Goal: Find specific page/section: Find specific page/section

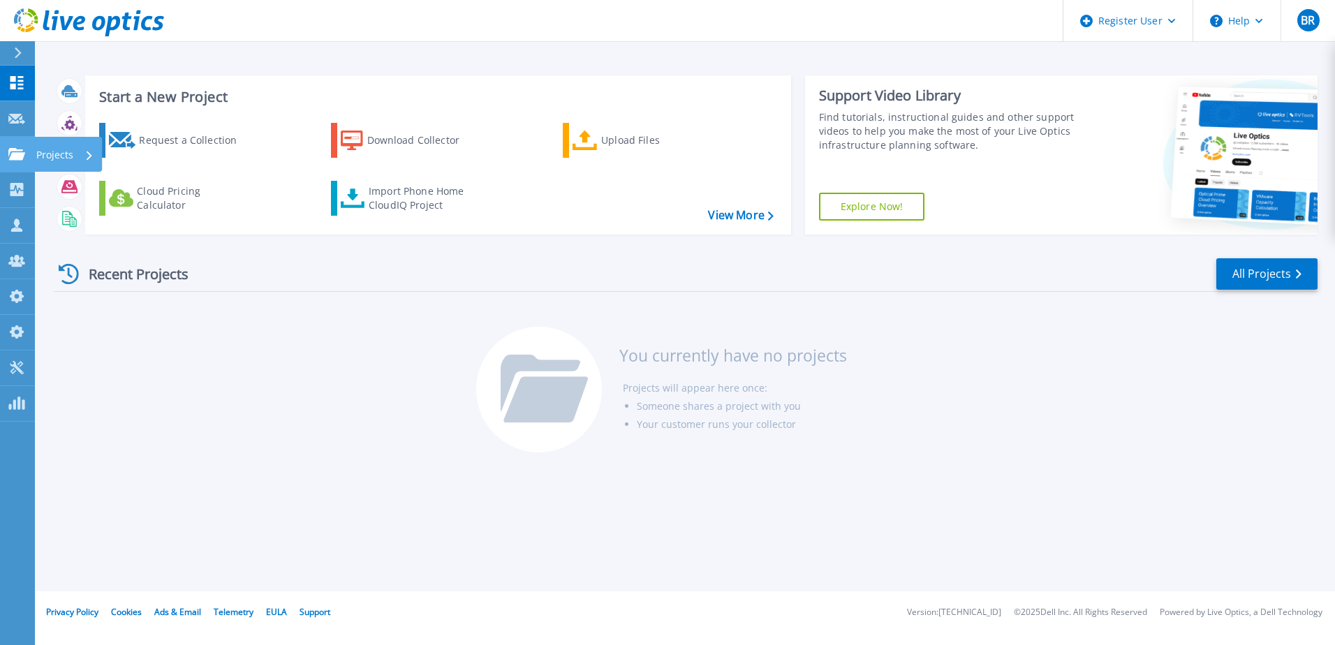
click at [19, 158] on icon at bounding box center [16, 154] width 17 height 12
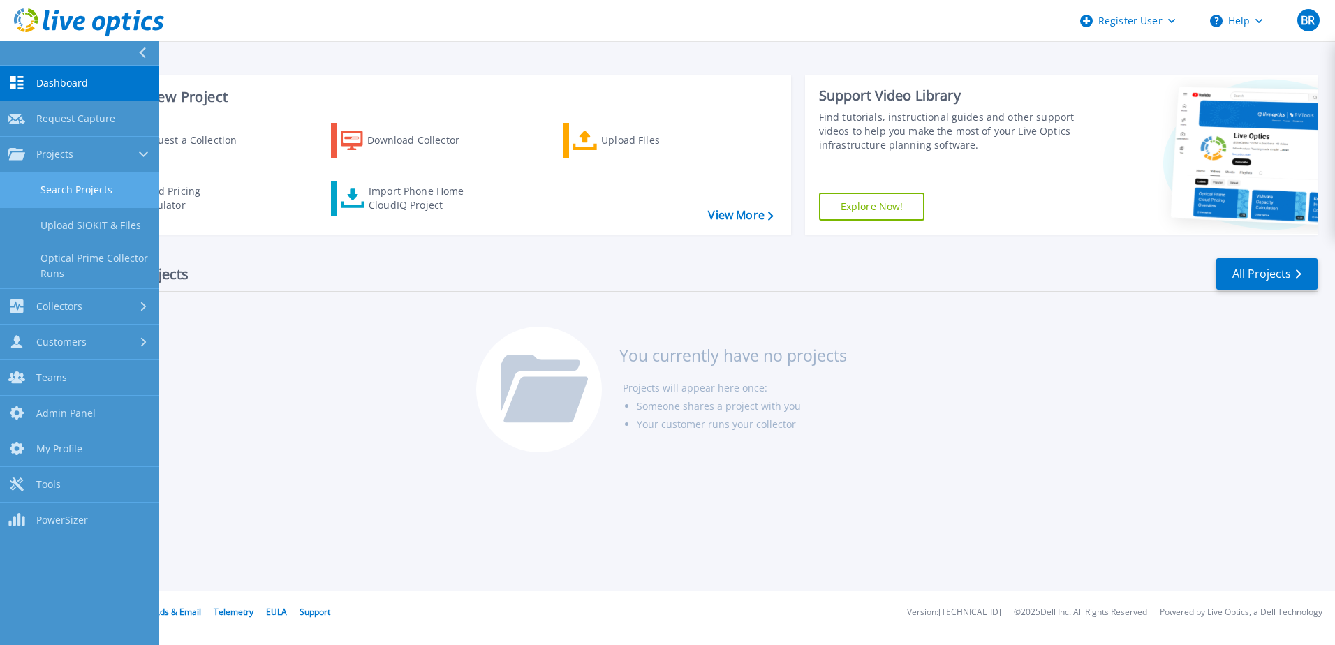
click at [94, 185] on link "Search Projects" at bounding box center [79, 190] width 159 height 36
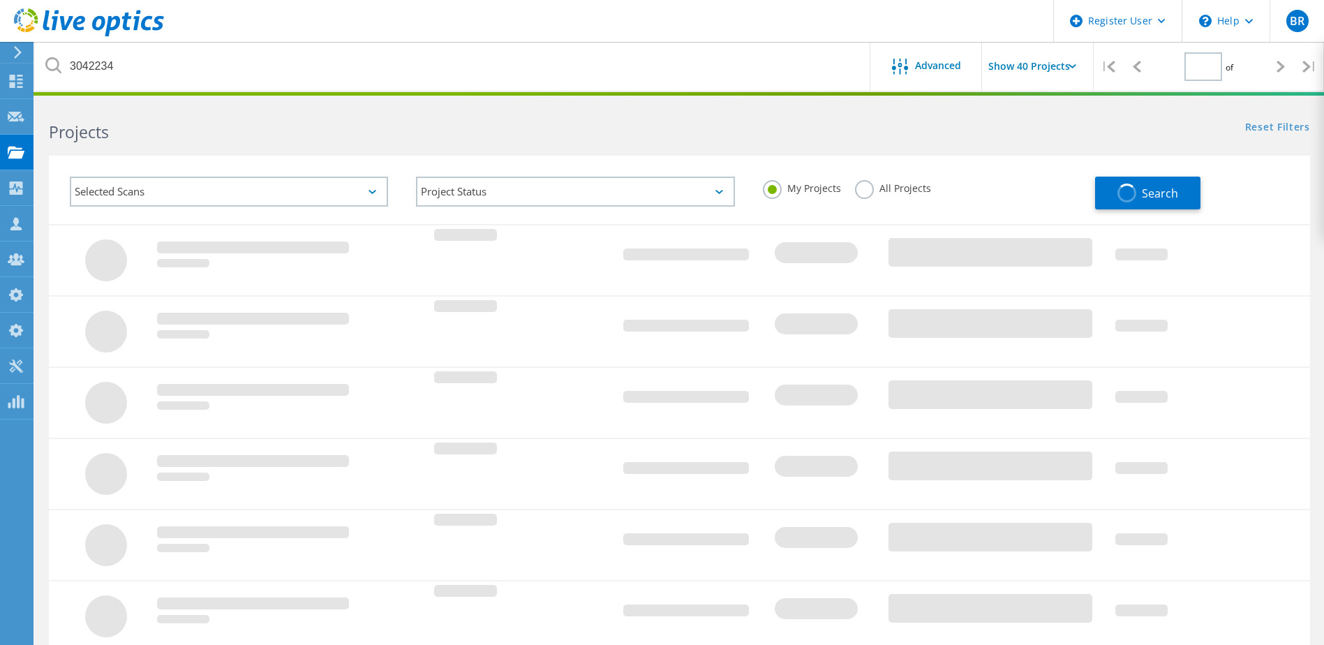
type input "1"
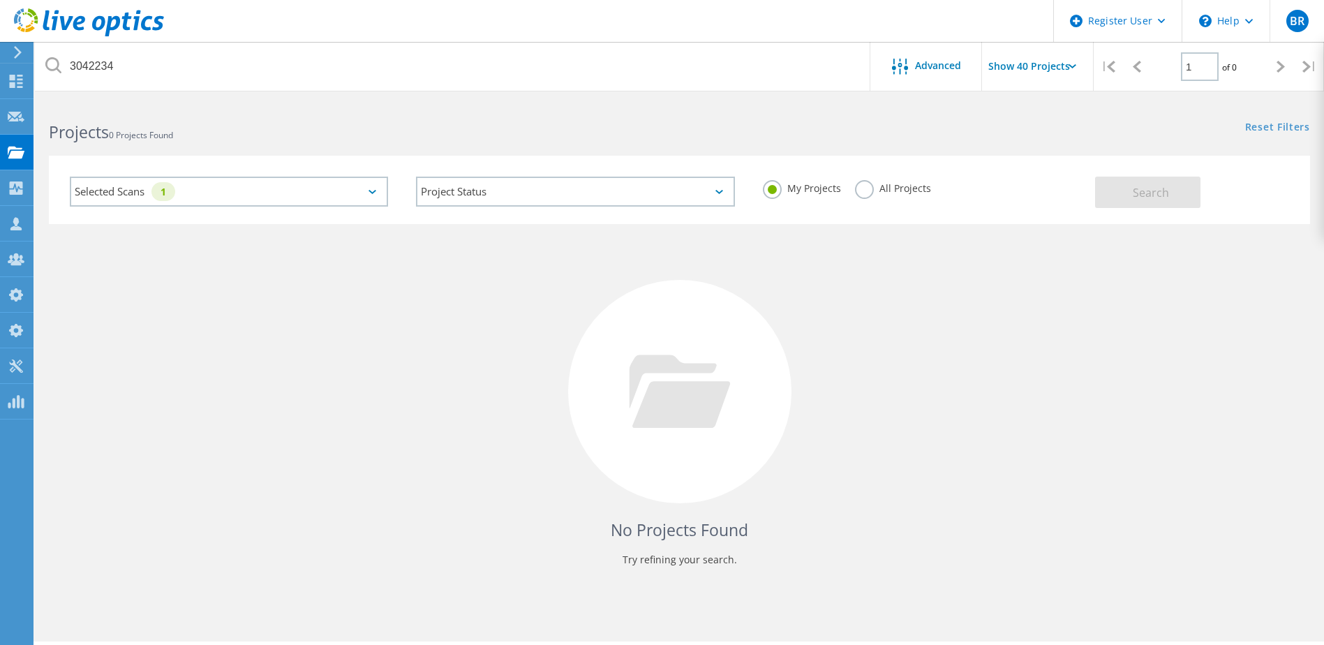
click at [866, 188] on label "All Projects" at bounding box center [893, 186] width 76 height 13
click at [0, 0] on input "All Projects" at bounding box center [0, 0] width 0 height 0
click at [1152, 197] on span "Search" at bounding box center [1151, 192] width 36 height 15
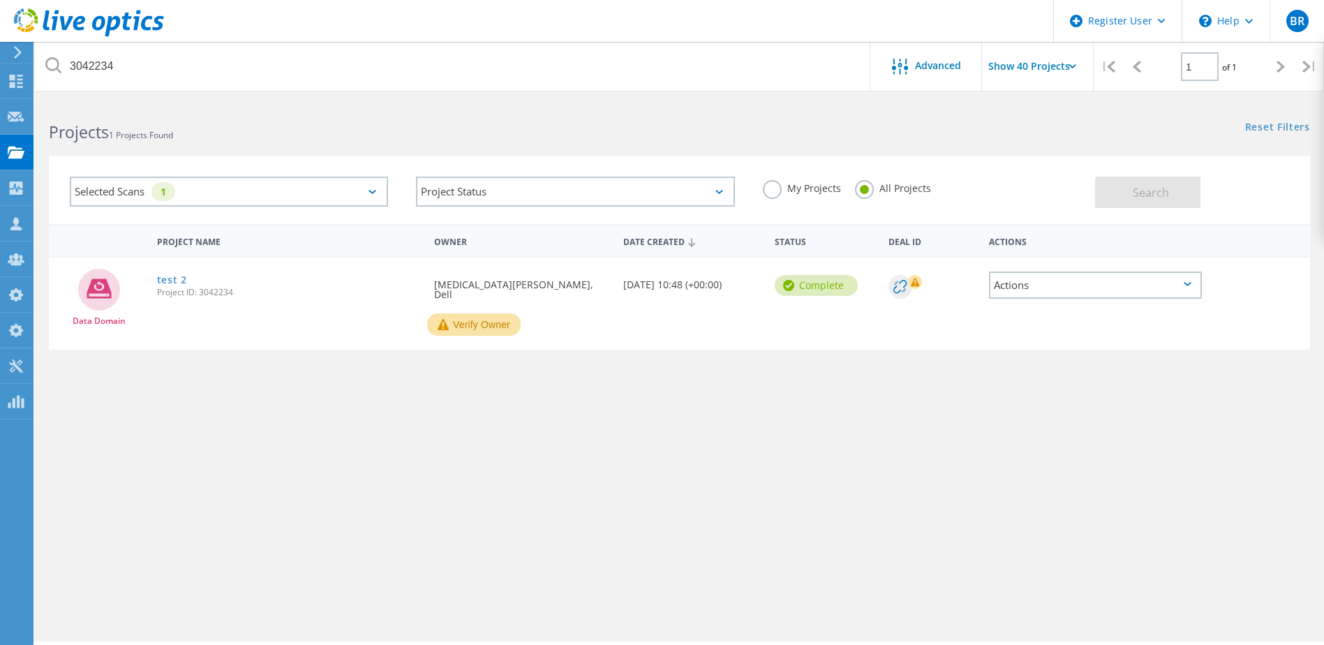
click at [373, 193] on icon at bounding box center [373, 192] width 8 height 4
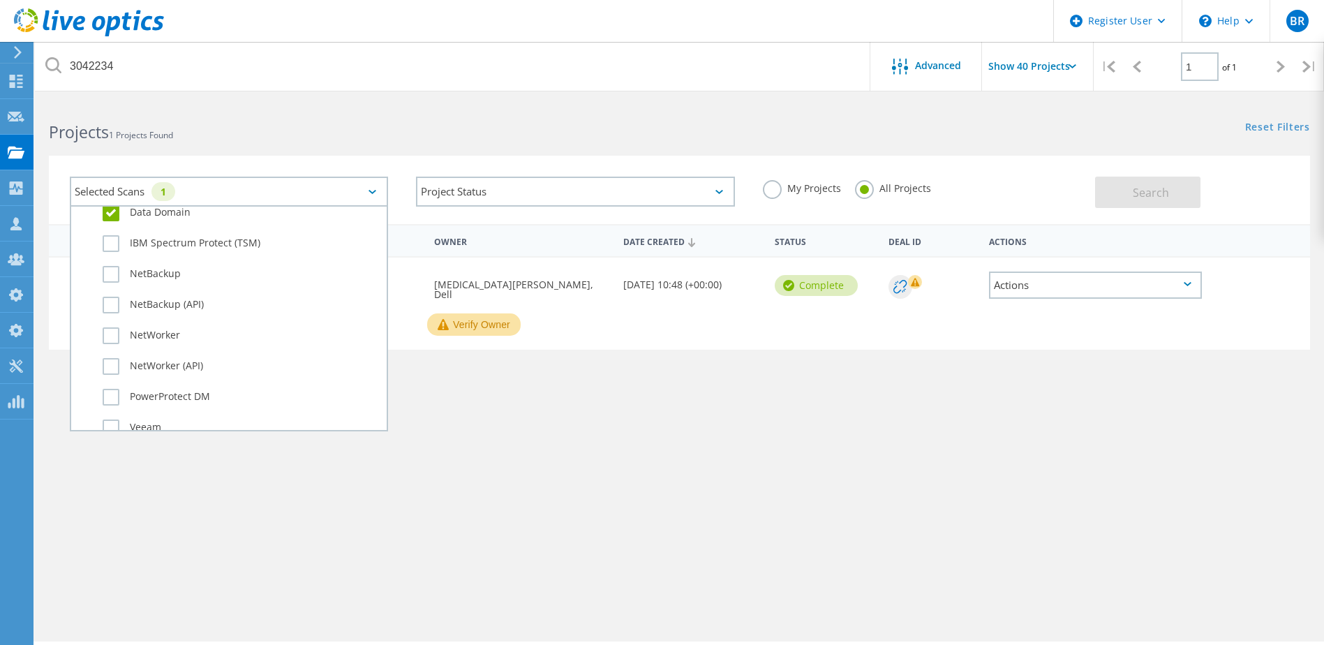
scroll to position [842, 0]
click at [669, 396] on div "Project Name Owner Date Created Status Deal Id Actions Data Domain test 2 Proje…" at bounding box center [679, 405] width 1261 height 363
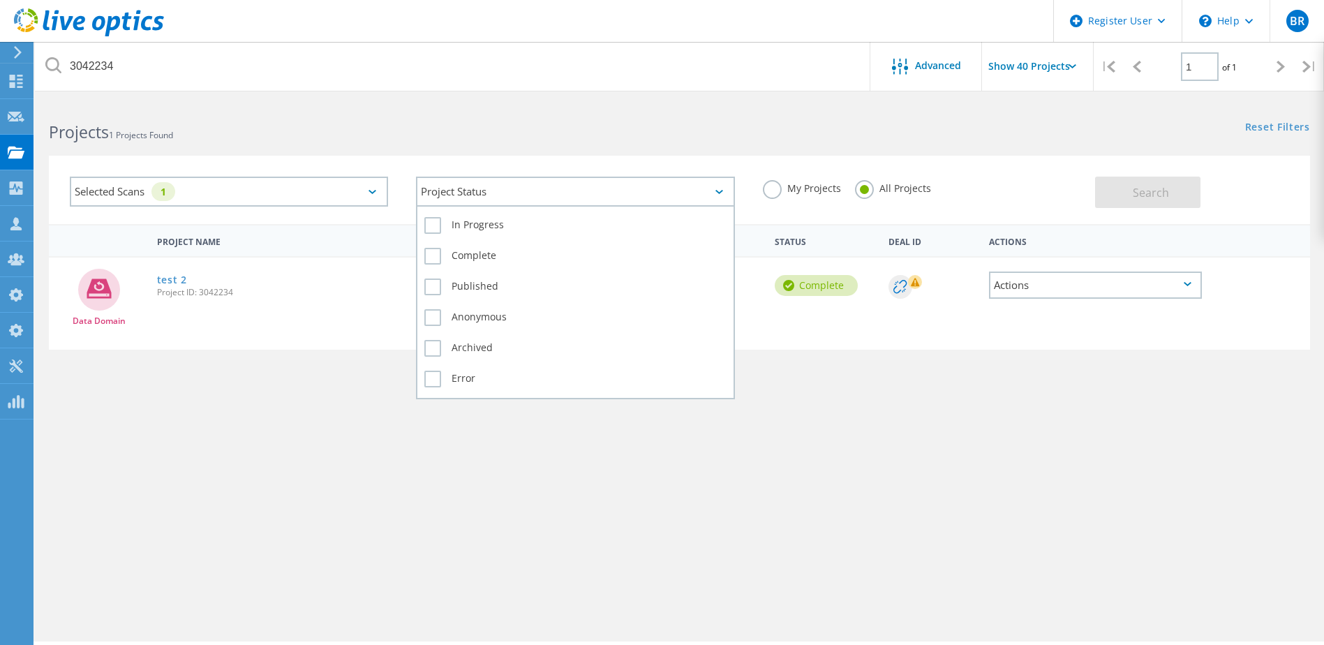
click at [489, 185] on div "Project Status" at bounding box center [575, 192] width 318 height 30
click at [433, 380] on label "Error" at bounding box center [575, 379] width 302 height 17
click at [0, 0] on input "Error" at bounding box center [0, 0] width 0 height 0
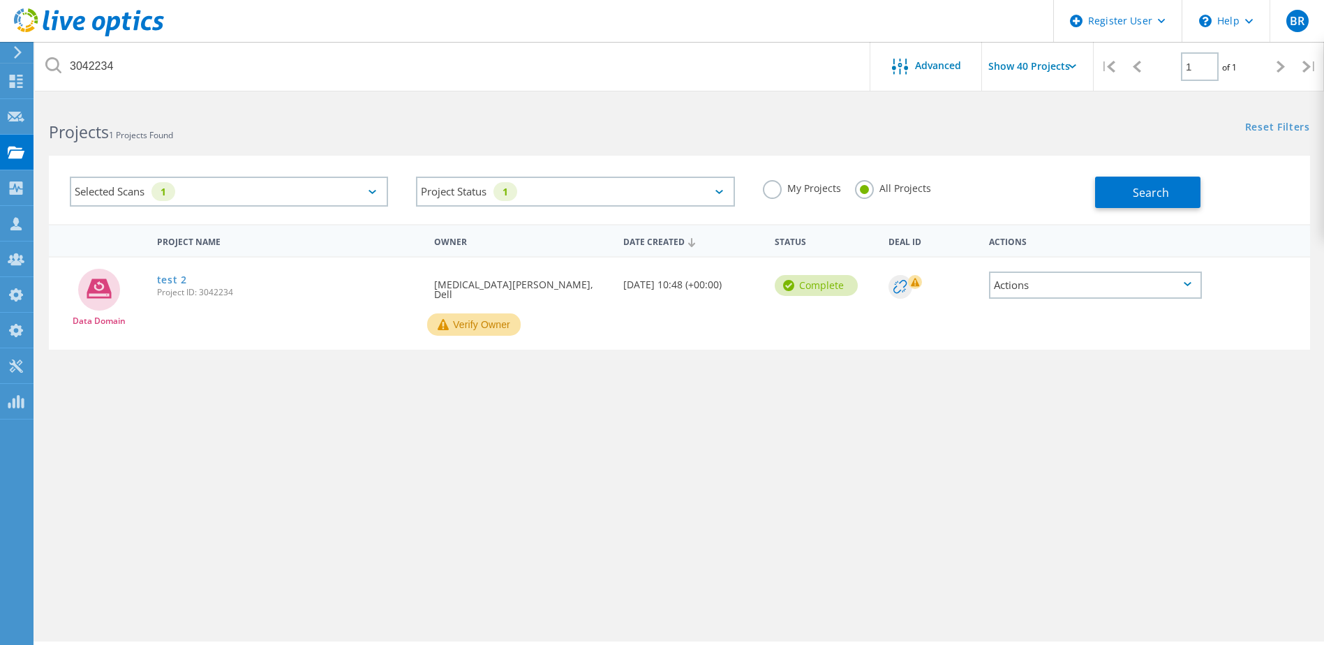
drag, startPoint x: 861, startPoint y: 401, endPoint x: 1076, endPoint y: 299, distance: 238.2
click at [862, 401] on div "Project Name Owner Date Created Status Deal Id Actions Data Domain test 2 Proje…" at bounding box center [679, 405] width 1261 height 363
click at [1180, 193] on button "Search" at bounding box center [1147, 192] width 105 height 31
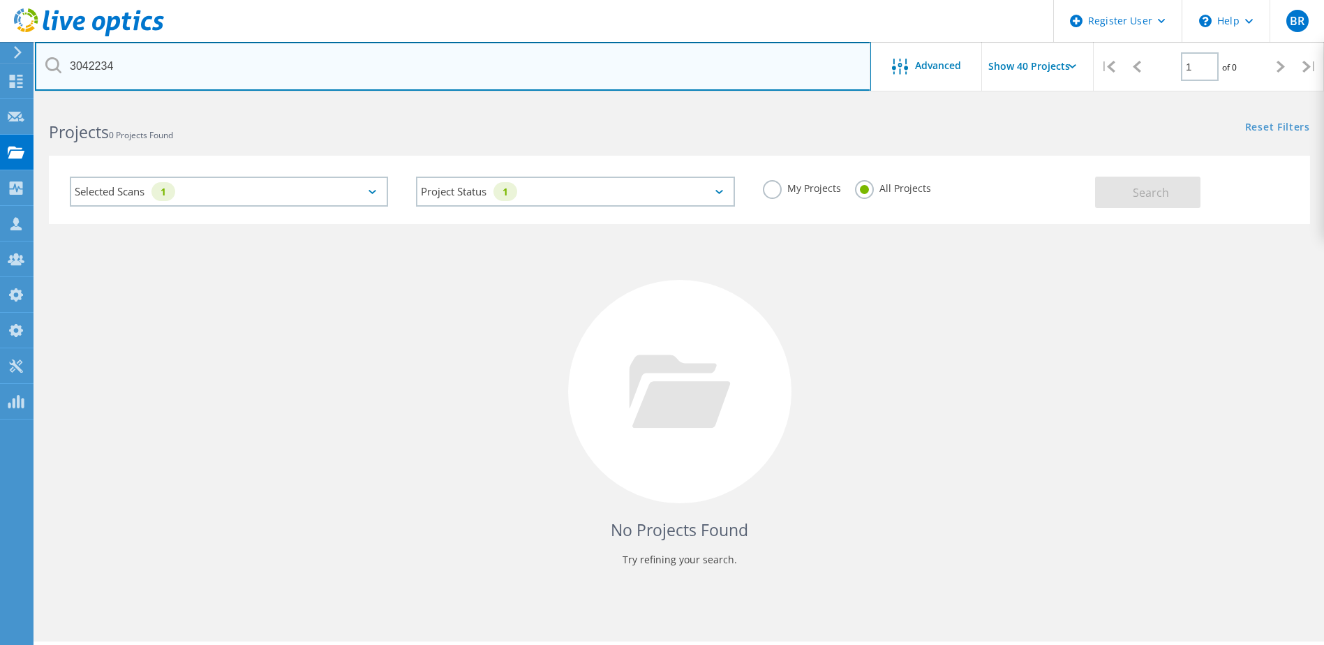
click at [87, 68] on input "3042234" at bounding box center [453, 66] width 836 height 49
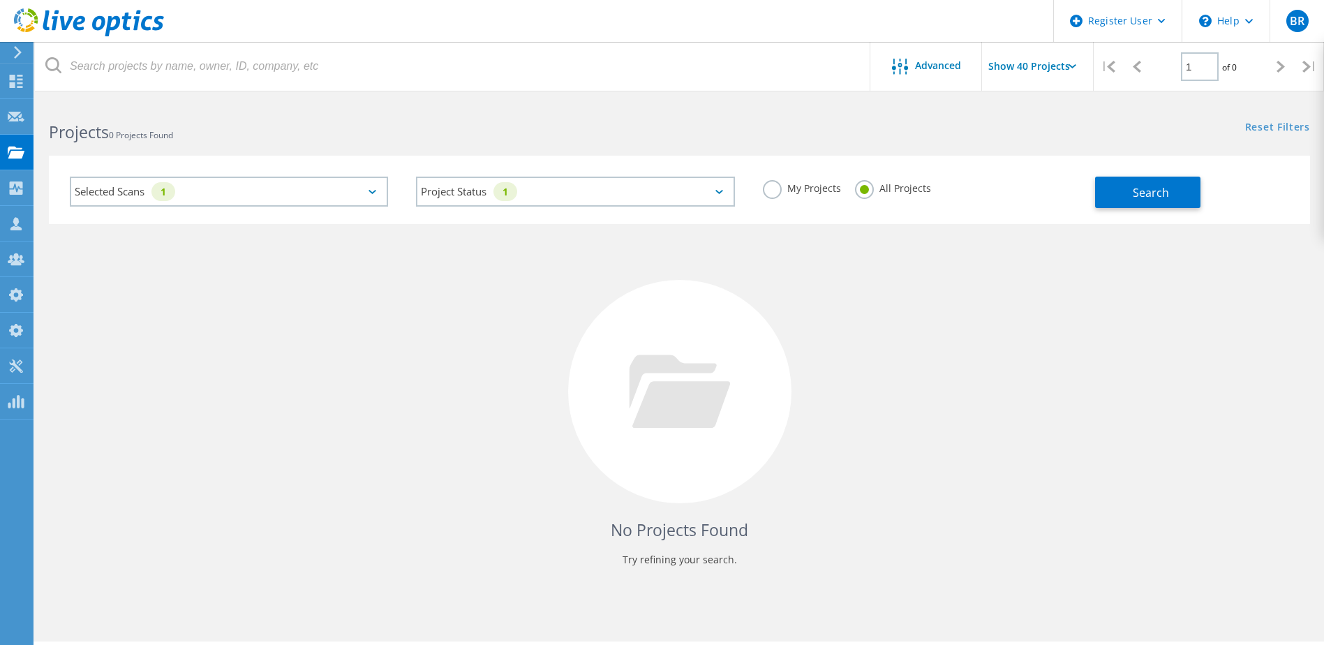
click at [317, 128] on h2 "Projects 0 Projects Found" at bounding box center [357, 132] width 616 height 23
click at [1187, 199] on button "Search" at bounding box center [1147, 192] width 105 height 31
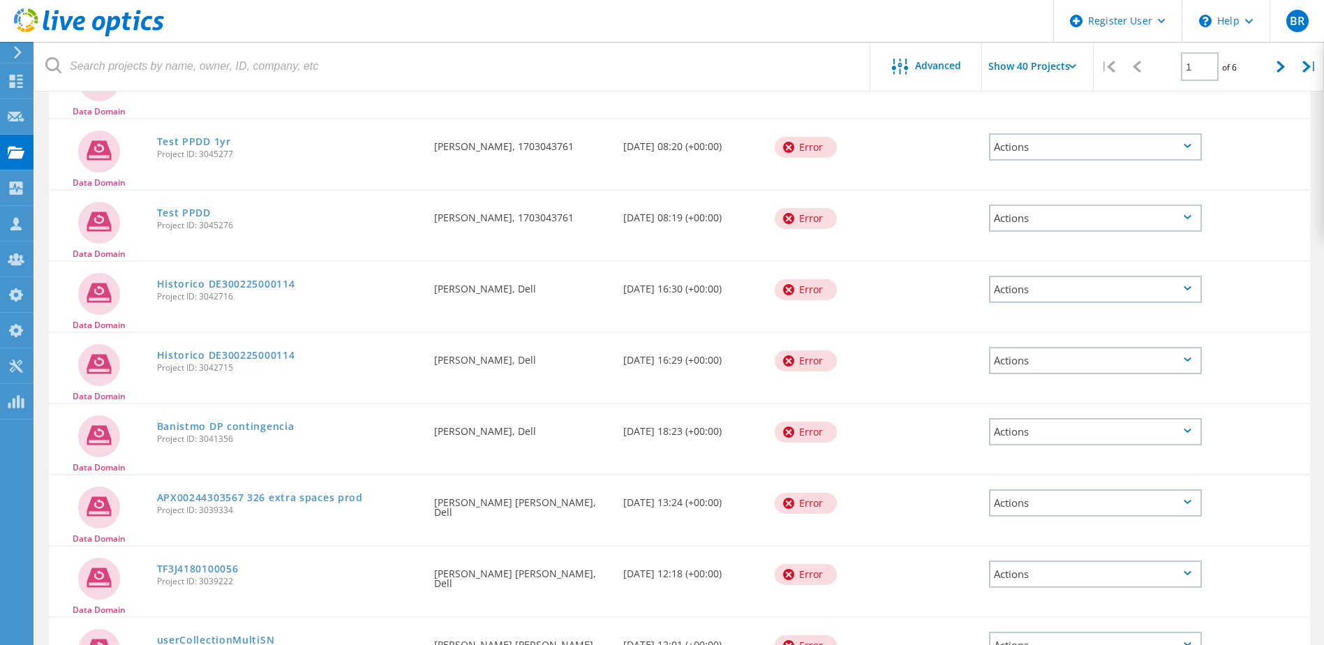
scroll to position [0, 0]
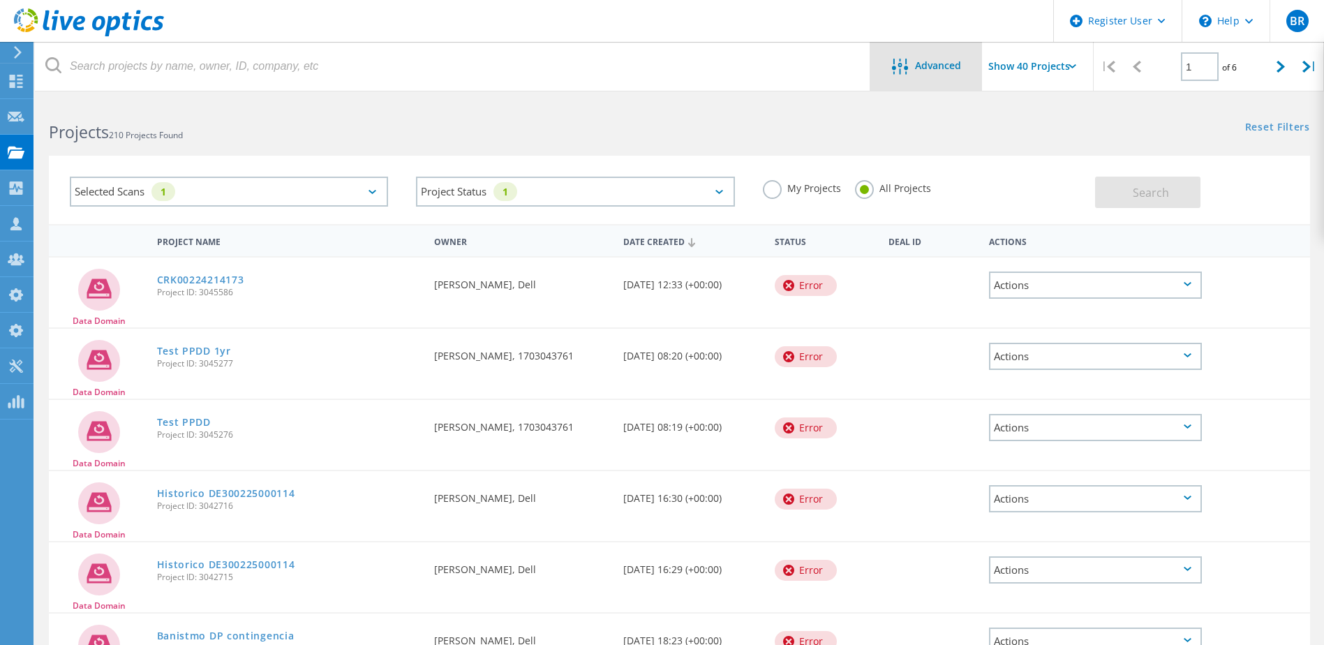
click at [937, 77] on div "Advanced" at bounding box center [926, 66] width 112 height 49
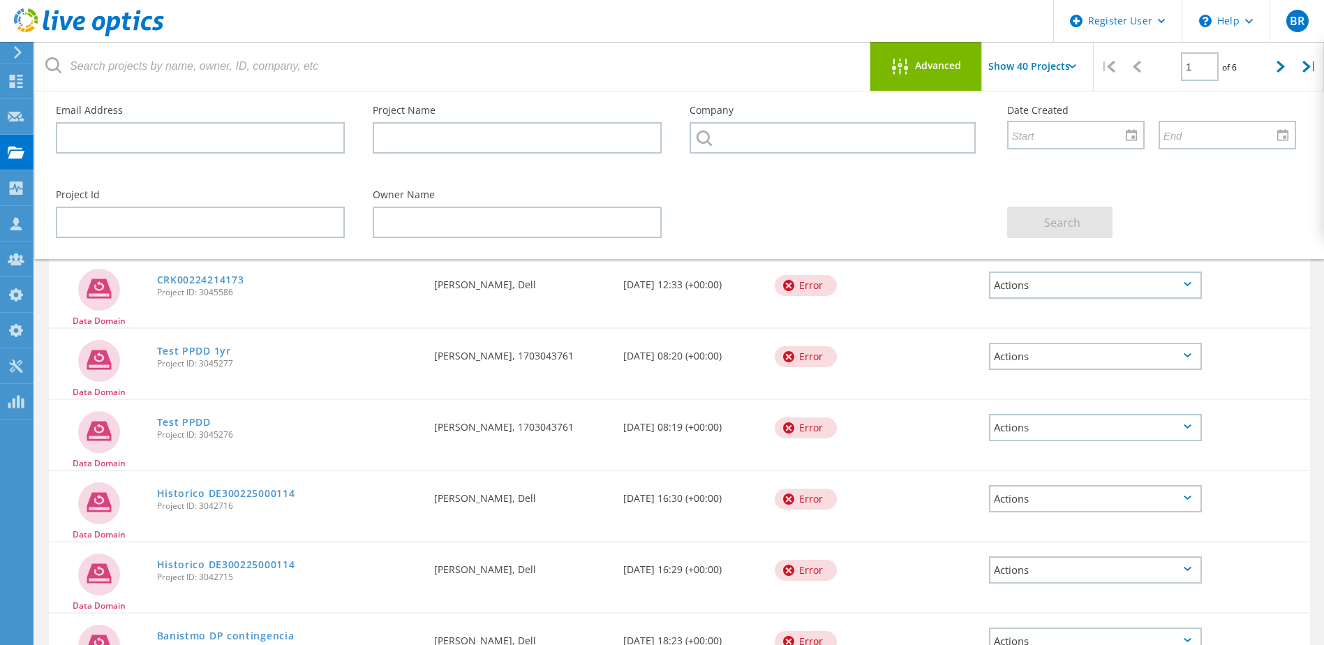
click at [937, 77] on div "Advanced" at bounding box center [926, 66] width 112 height 49
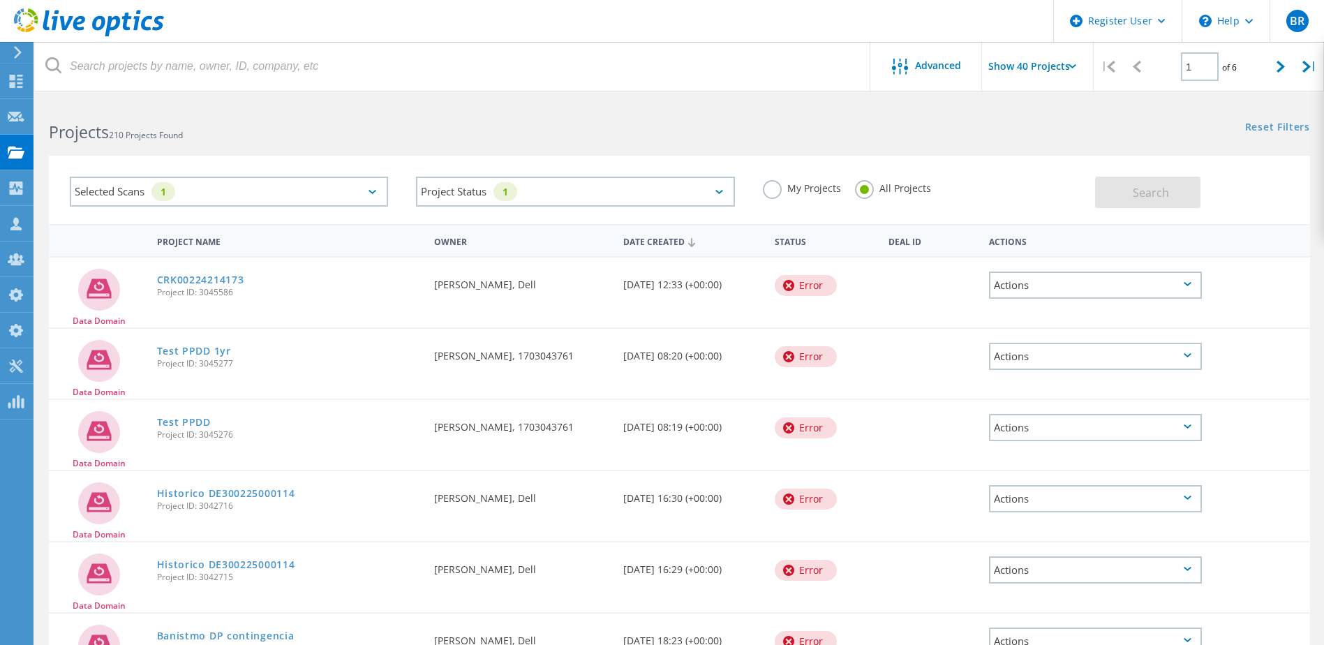
click at [624, 119] on div "Projects 210 Projects Found" at bounding box center [357, 119] width 644 height 37
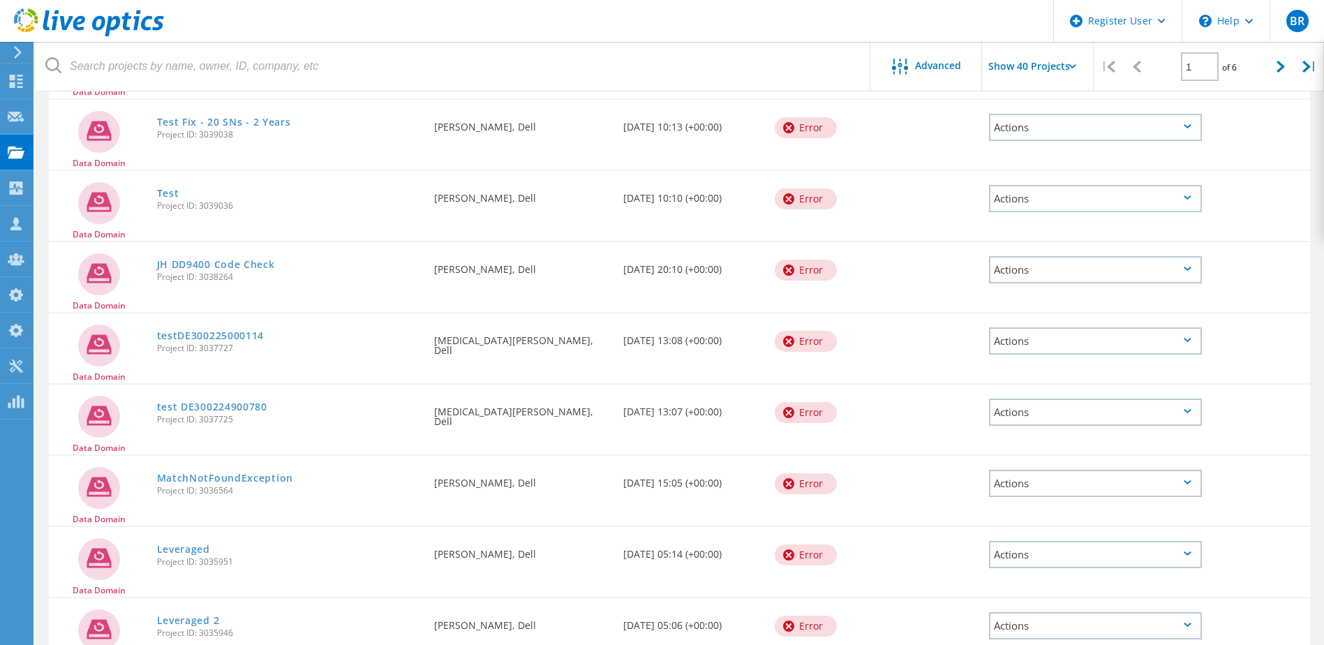
scroll to position [1187, 0]
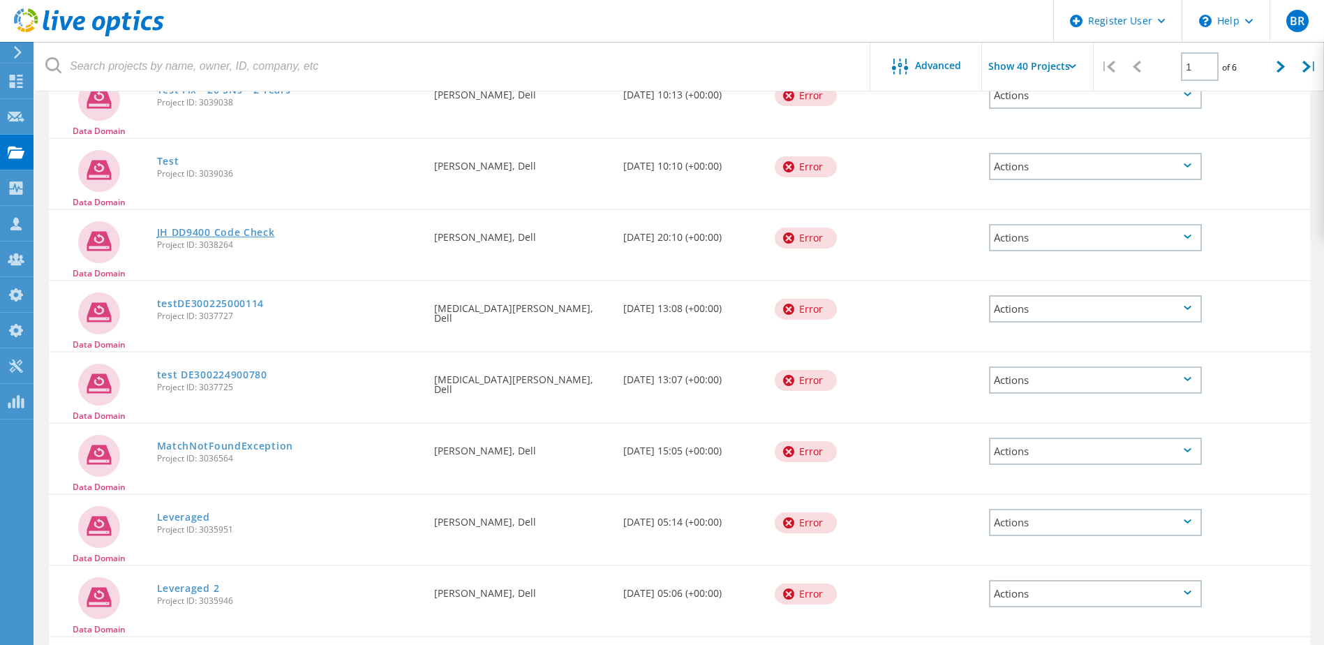
click at [253, 233] on link "JH DD9400 Code Check" at bounding box center [216, 233] width 118 height 10
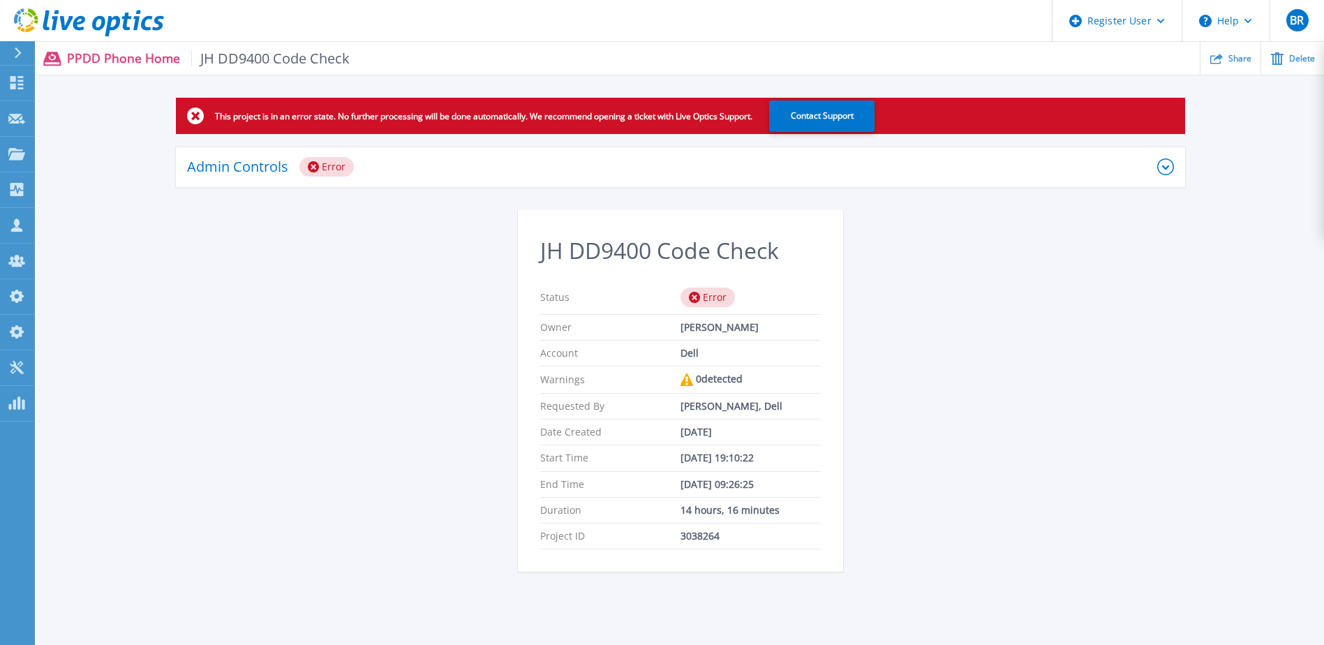
click at [1168, 163] on icon at bounding box center [1165, 166] width 17 height 17
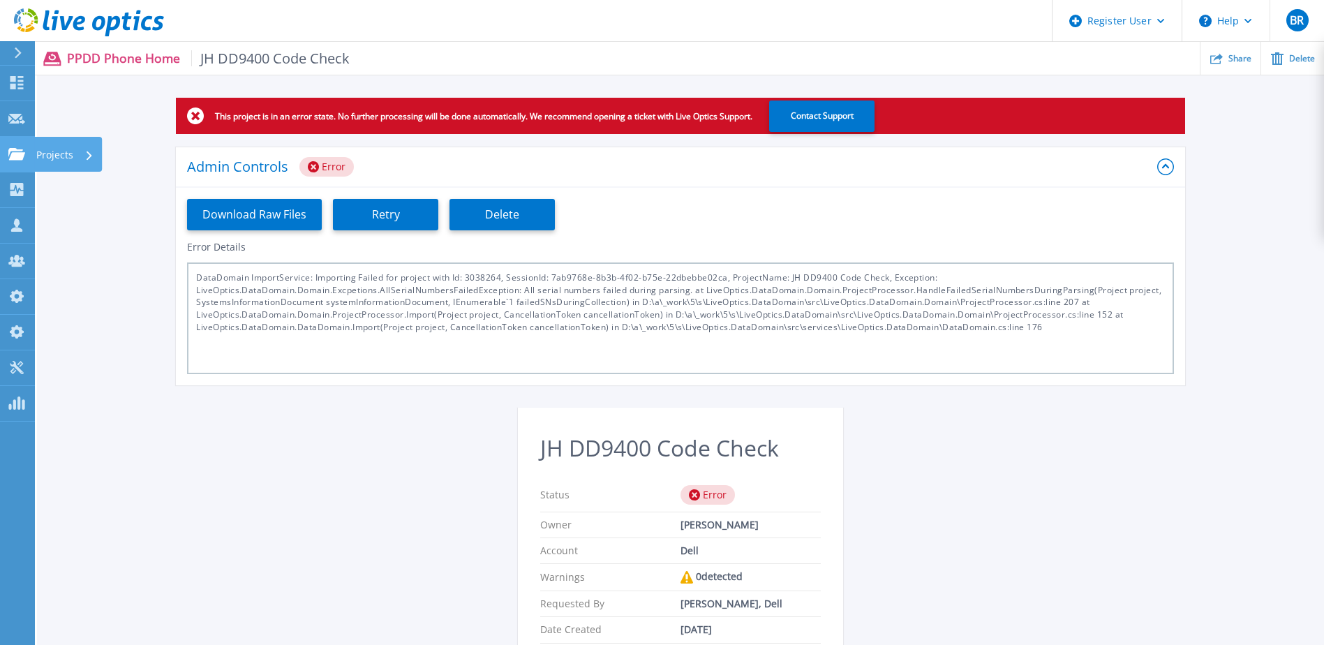
click at [48, 155] on p "Projects" at bounding box center [54, 155] width 37 height 36
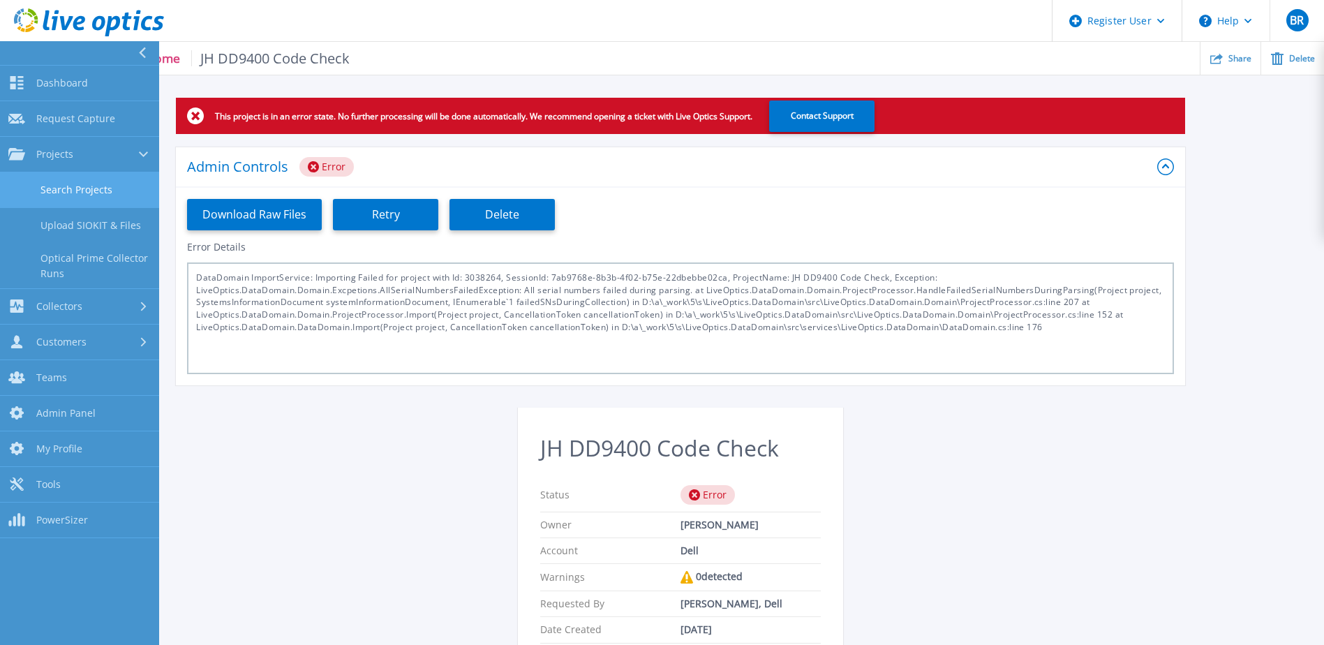
click at [113, 184] on link "Search Projects" at bounding box center [79, 190] width 159 height 36
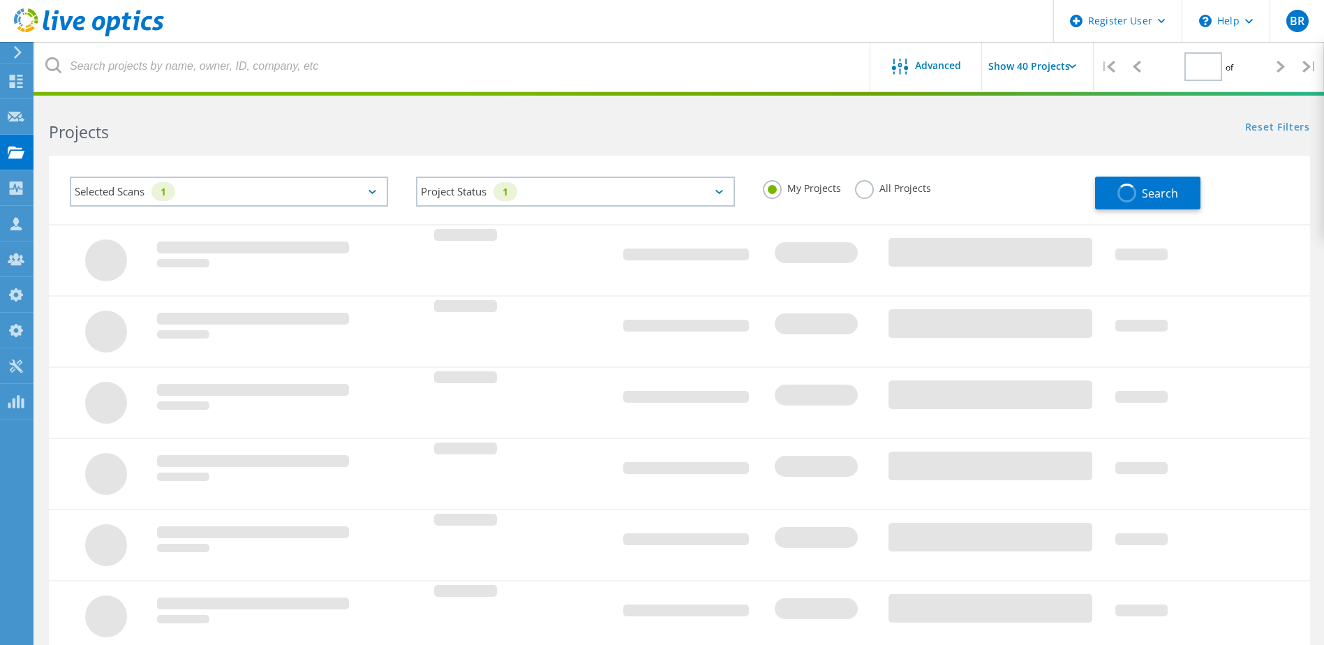
type input "1"
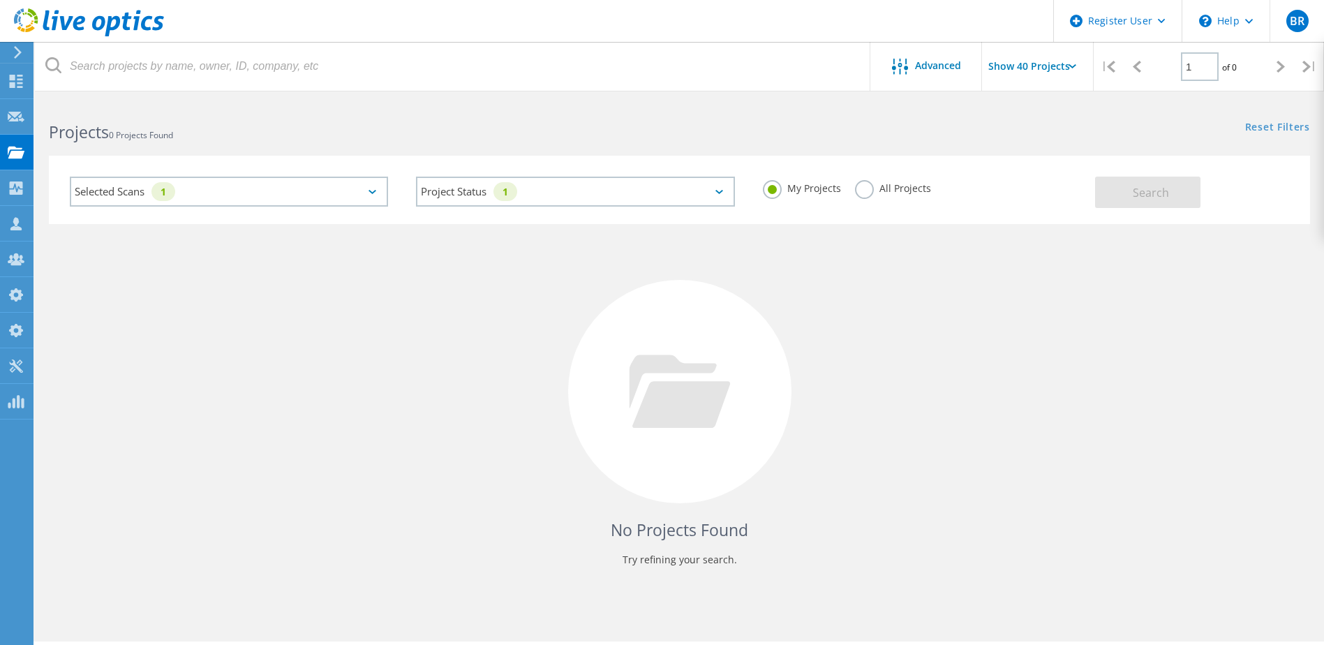
click at [868, 188] on label "All Projects" at bounding box center [893, 186] width 76 height 13
click at [0, 0] on input "All Projects" at bounding box center [0, 0] width 0 height 0
click at [1143, 183] on button "Search" at bounding box center [1147, 192] width 105 height 31
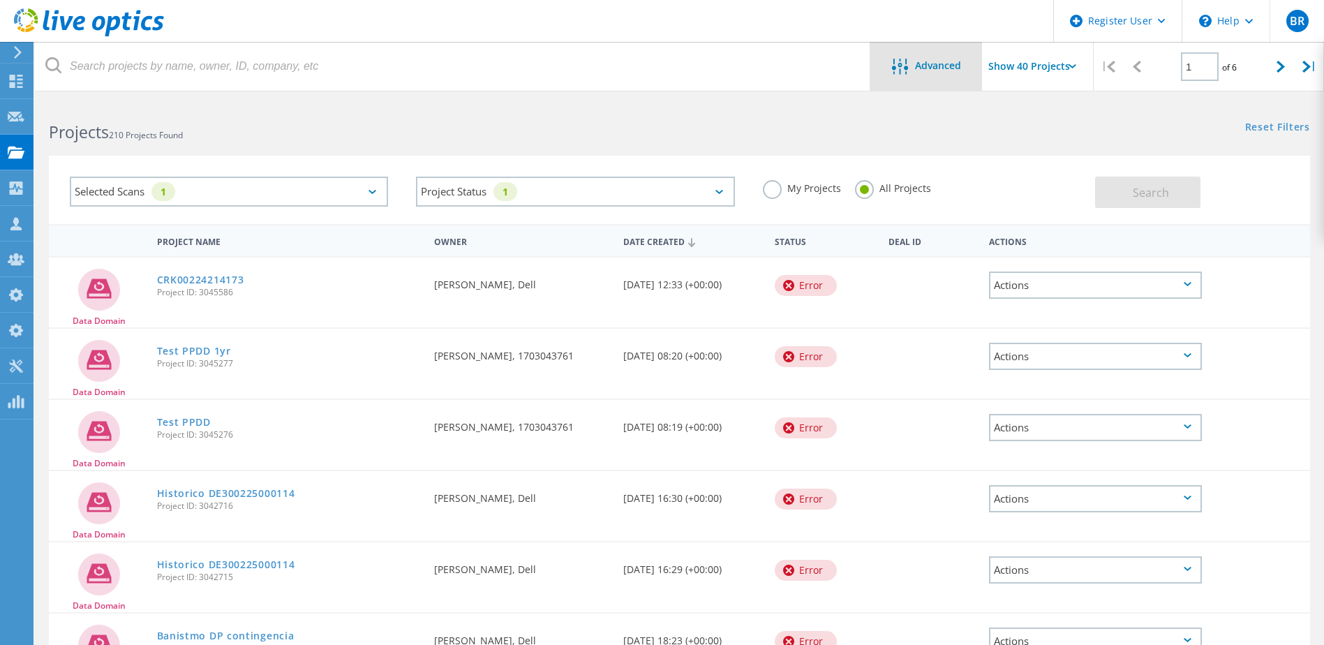
click at [932, 70] on span "Advanced" at bounding box center [938, 66] width 46 height 10
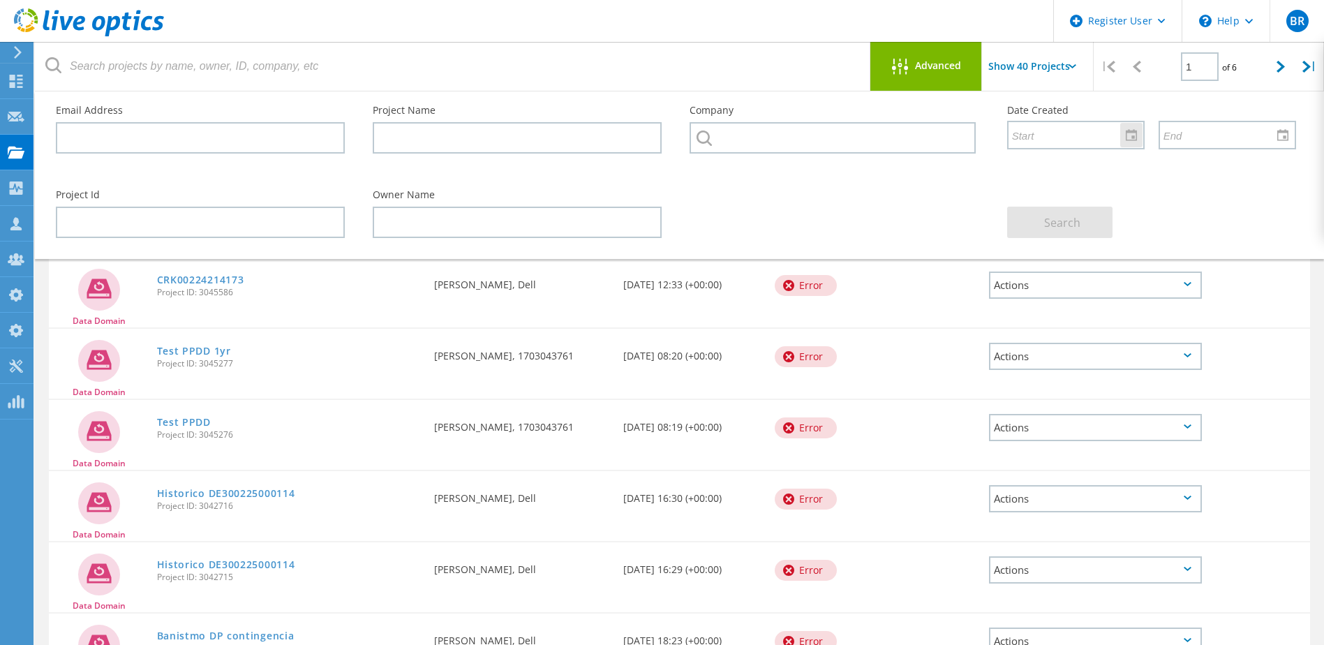
click at [1089, 138] on input "text" at bounding box center [1071, 134] width 125 height 27
click at [1139, 138] on div at bounding box center [1131, 135] width 22 height 24
click at [1071, 239] on span "1" at bounding box center [1071, 234] width 6 height 12
type input "9/1/2025"
click at [1235, 128] on input "text" at bounding box center [1222, 134] width 125 height 27
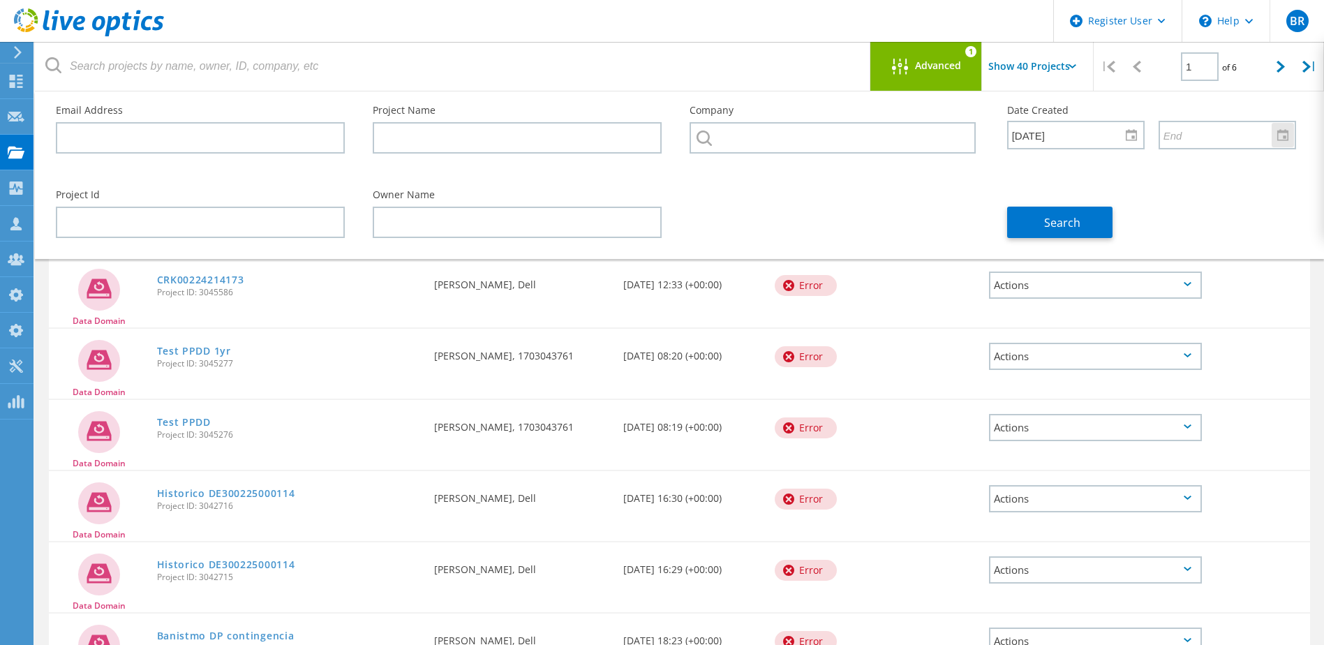
click at [1276, 138] on div at bounding box center [1283, 135] width 22 height 24
click at [1094, 256] on span "7" at bounding box center [1093, 256] width 6 height 12
type input "9/7/2025"
click at [1055, 217] on span "Search" at bounding box center [1062, 222] width 36 height 15
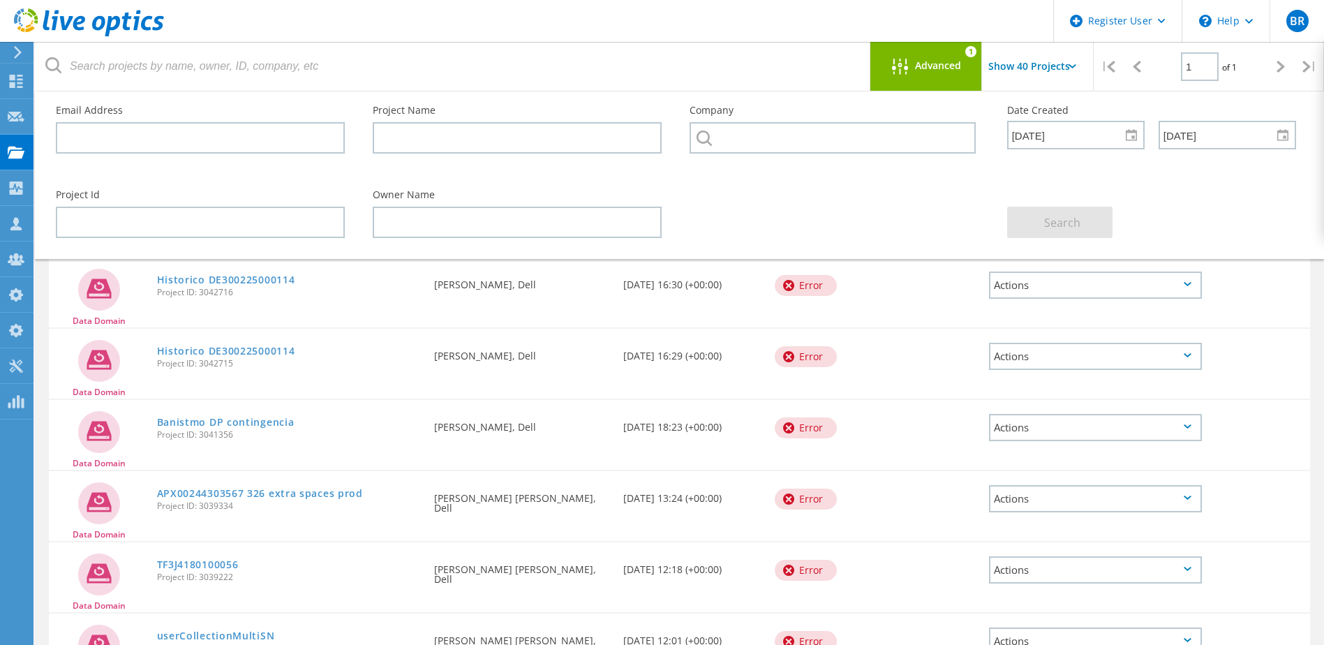
click at [965, 75] on div "Advanced" at bounding box center [926, 67] width 112 height 17
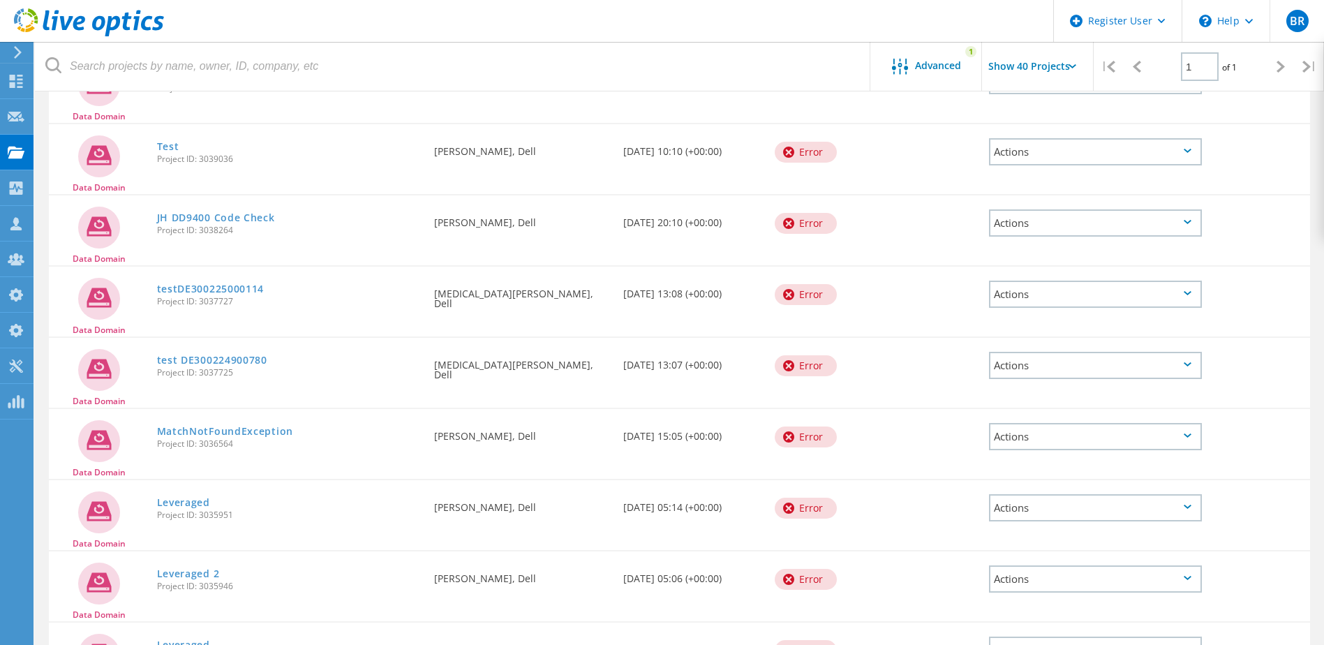
scroll to position [1091, 0]
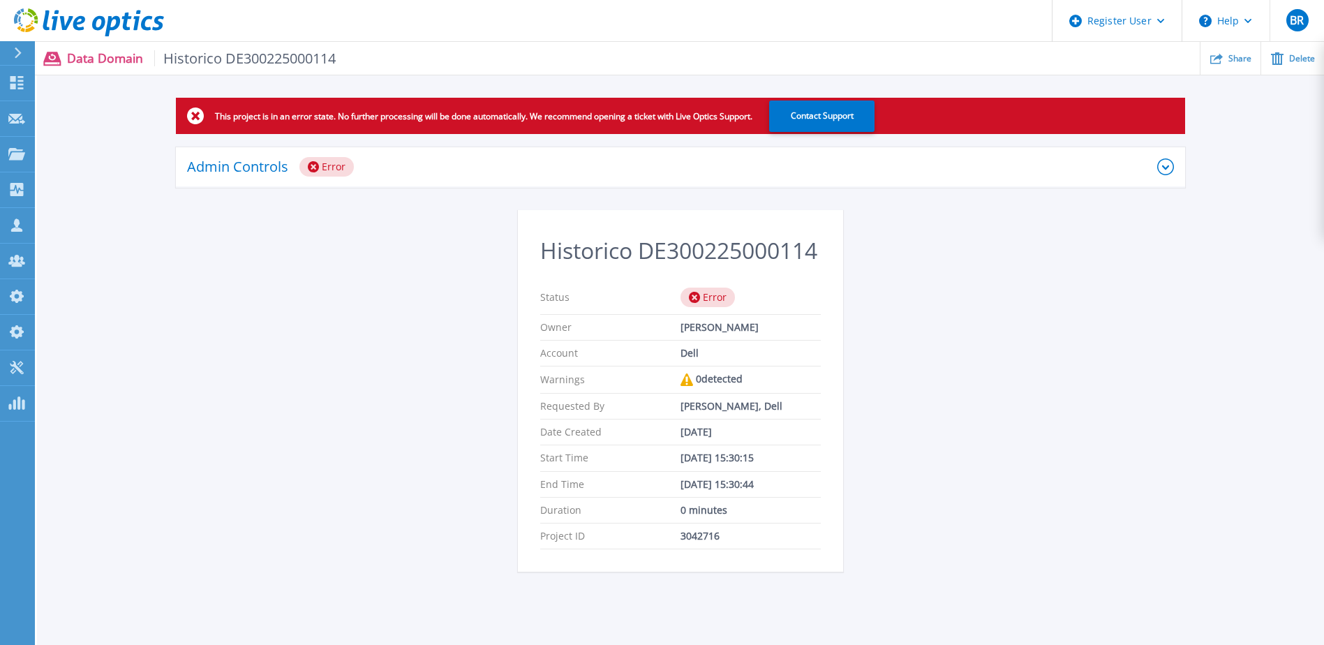
click at [1161, 166] on icon at bounding box center [1165, 166] width 17 height 17
click at [1166, 166] on icon at bounding box center [1165, 166] width 17 height 17
click at [1169, 165] on icon at bounding box center [1165, 166] width 17 height 17
click at [1168, 164] on icon at bounding box center [1165, 166] width 17 height 17
click at [1164, 162] on icon at bounding box center [1165, 166] width 17 height 17
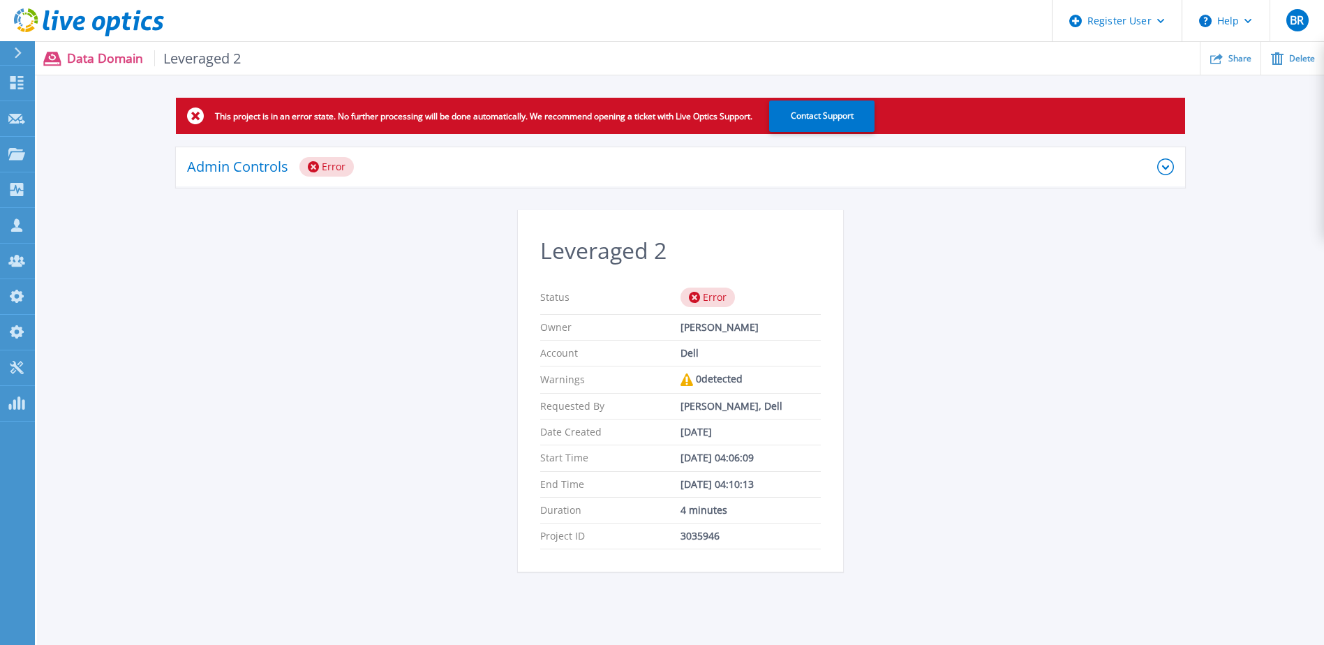
click at [1163, 156] on div "Admin Controls Error" at bounding box center [680, 167] width 1009 height 40
drag, startPoint x: 1161, startPoint y: 167, endPoint x: 1136, endPoint y: 175, distance: 25.8
click at [1160, 167] on icon at bounding box center [1165, 166] width 17 height 17
